Goal: Task Accomplishment & Management: Manage account settings

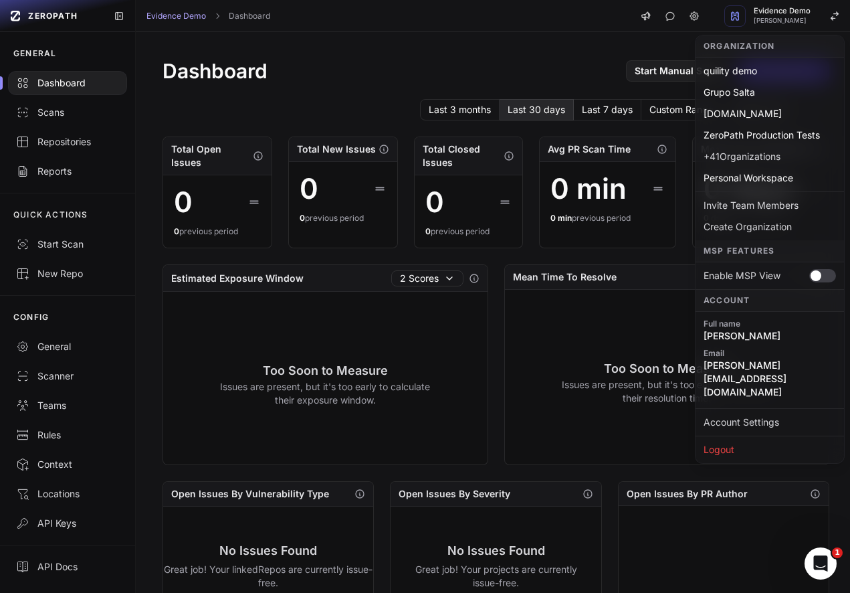
click at [54, 146] on div "Repositories" at bounding box center [67, 141] width 103 height 13
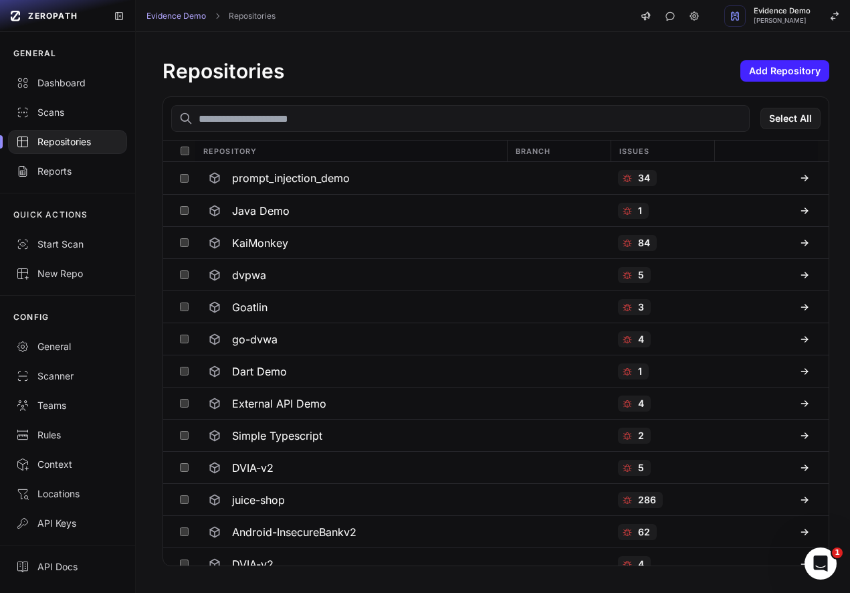
click at [775, 33] on div "Repositories Add Repository Select All Repository Branch Issues prompt_injectio…" at bounding box center [496, 312] width 721 height 561
click at [775, 16] on div "Evidence Demo [PERSON_NAME]" at bounding box center [782, 15] width 57 height 17
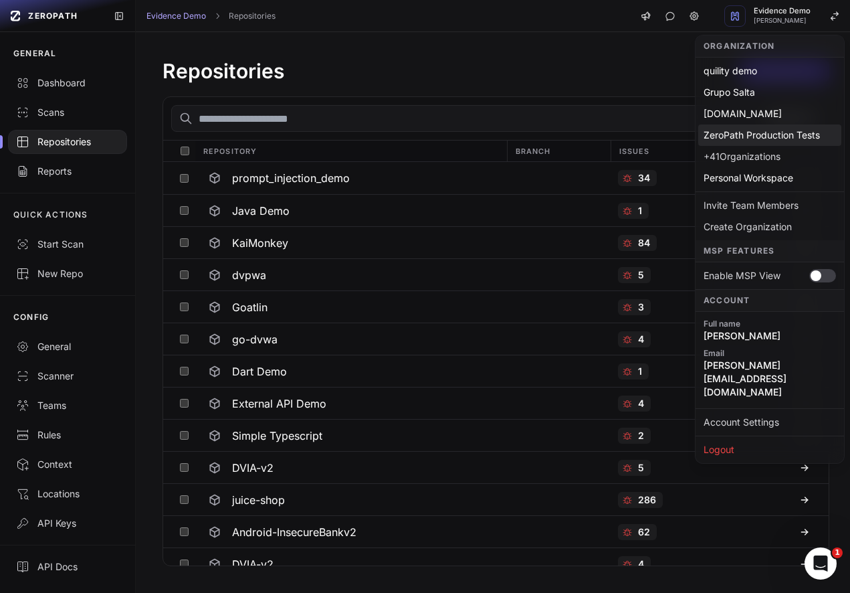
click at [758, 139] on div "ZeroPath Production Tests" at bounding box center [769, 134] width 143 height 21
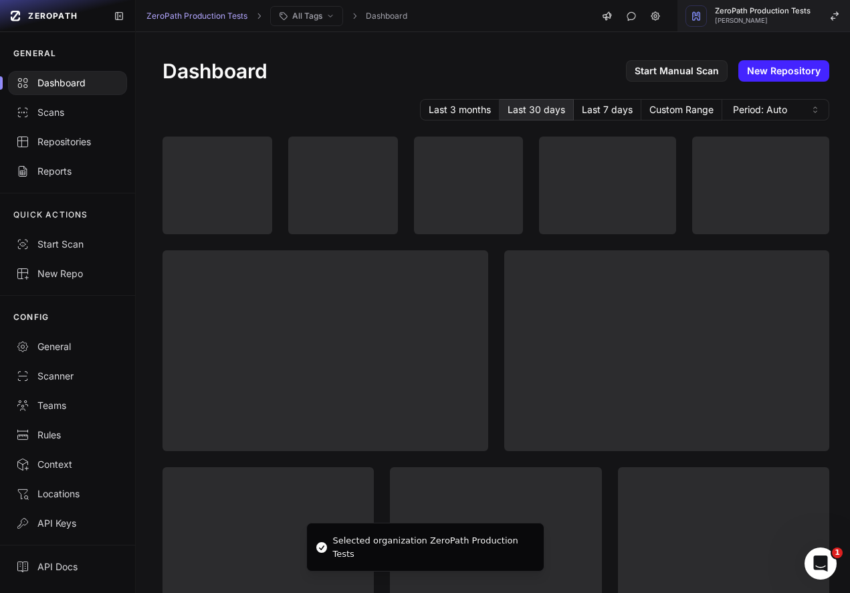
click at [759, 19] on span "[PERSON_NAME]" at bounding box center [763, 20] width 96 height 7
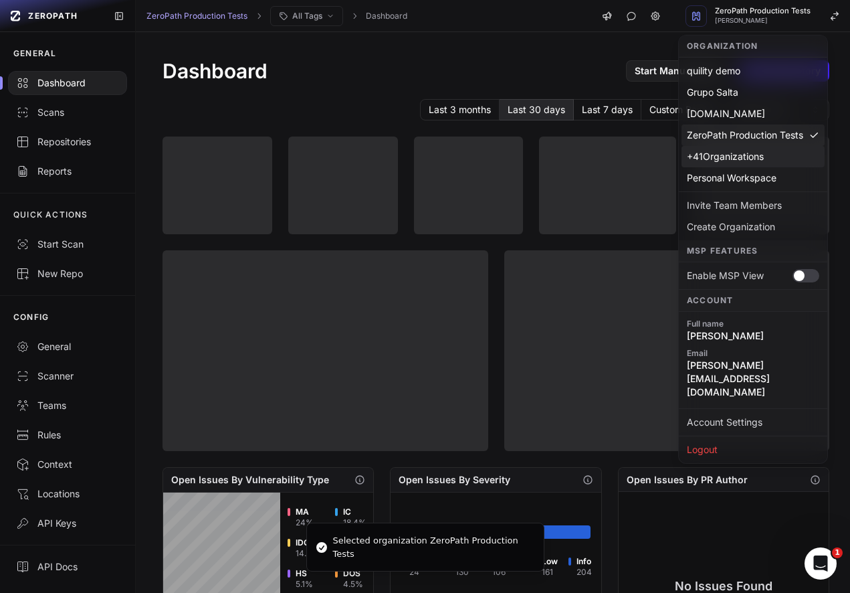
click at [734, 154] on div "+ 41 Organizations" at bounding box center [753, 156] width 143 height 21
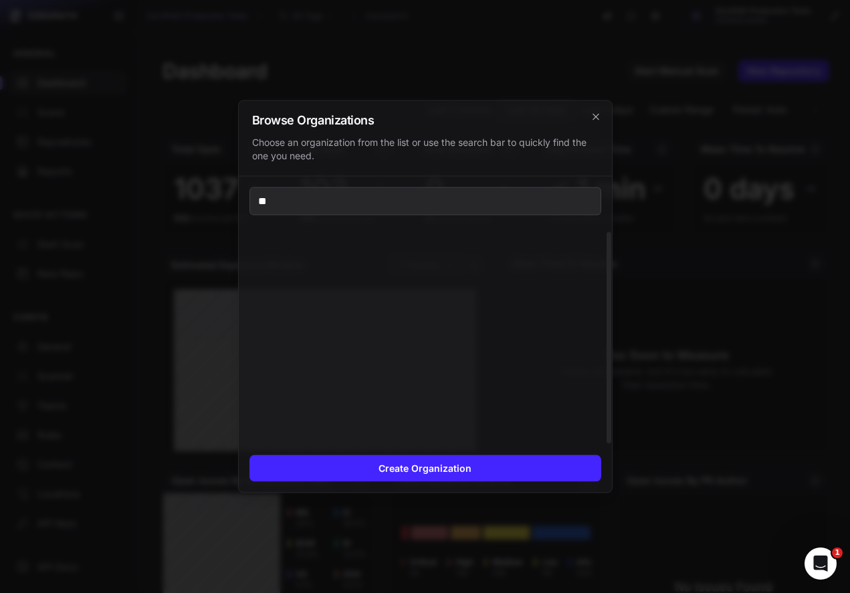
type input "*"
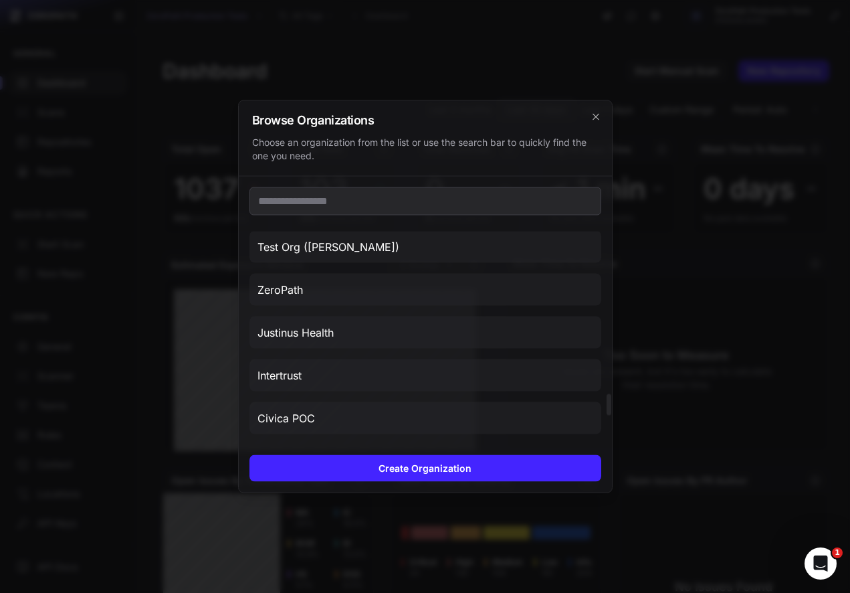
scroll to position [1713, 0]
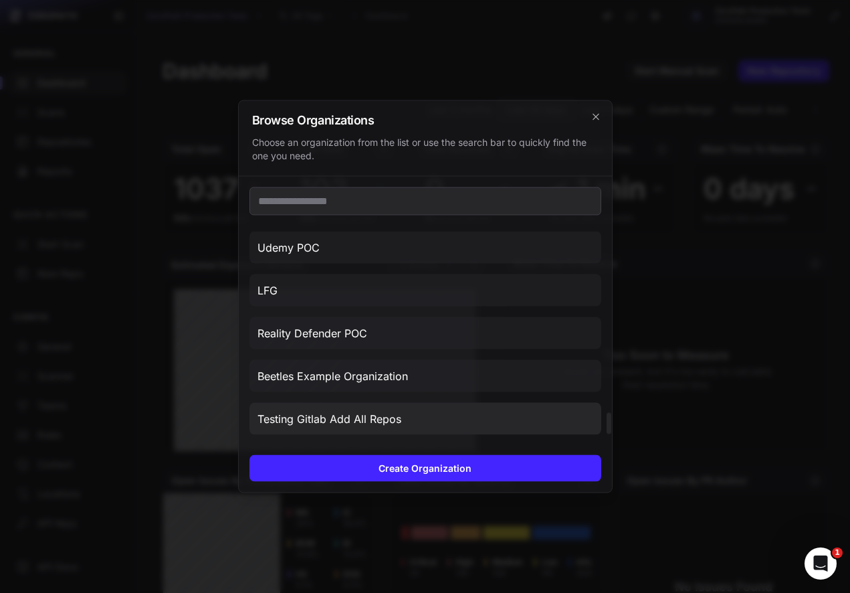
click at [495, 413] on button "Testing Gitlab Add All Repos" at bounding box center [426, 419] width 352 height 32
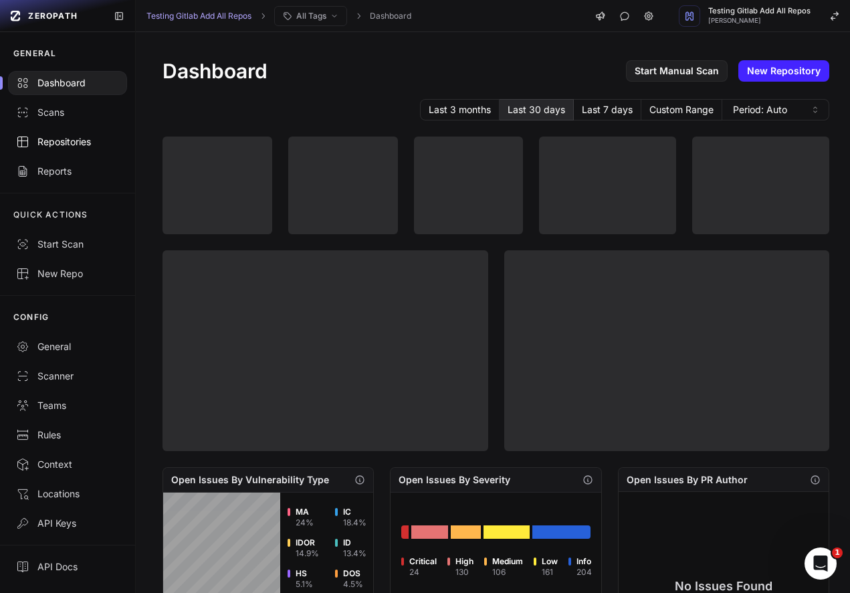
click at [83, 142] on div "Repositories" at bounding box center [67, 141] width 103 height 13
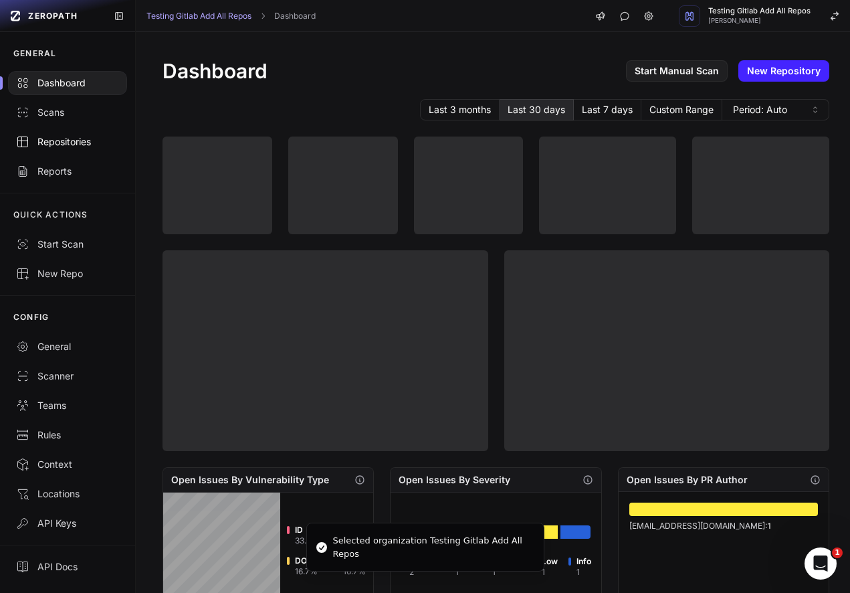
click at [60, 147] on div "Repositories" at bounding box center [67, 141] width 103 height 13
